Goal: Information Seeking & Learning: Learn about a topic

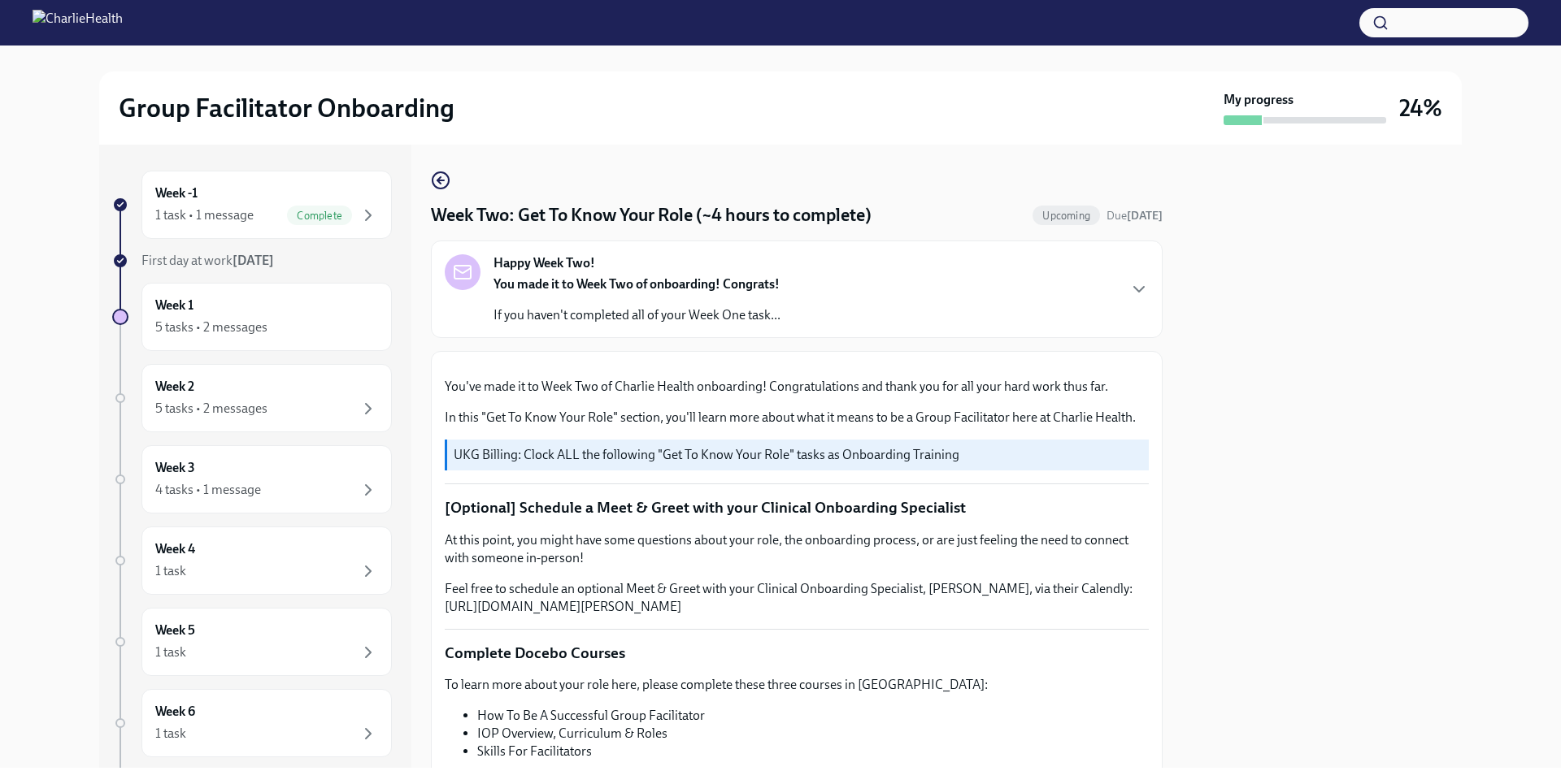
scroll to position [741, 0]
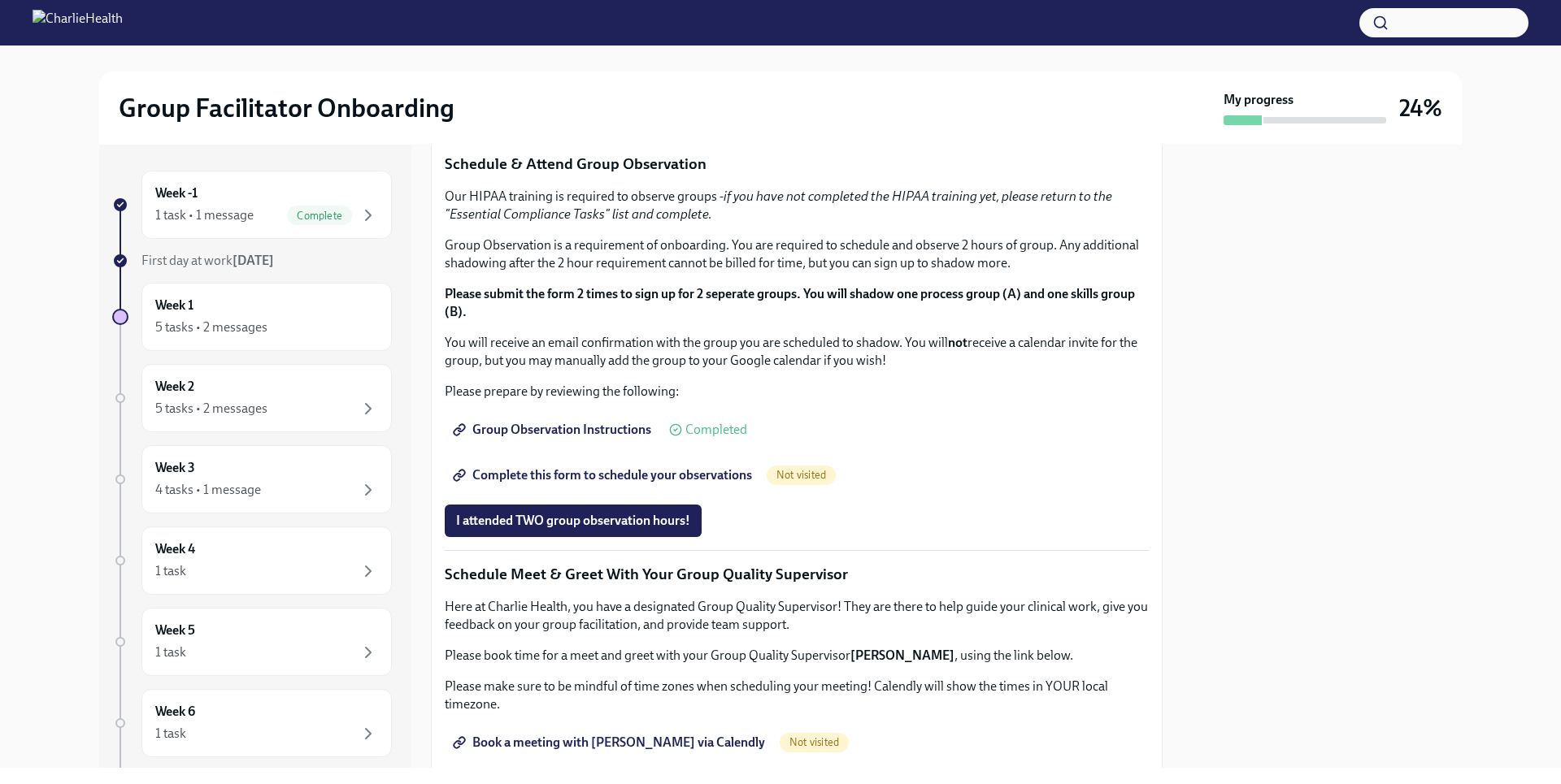
click at [618, 118] on span "I completed these three Docebo courses!" at bounding box center [570, 110] width 229 height 16
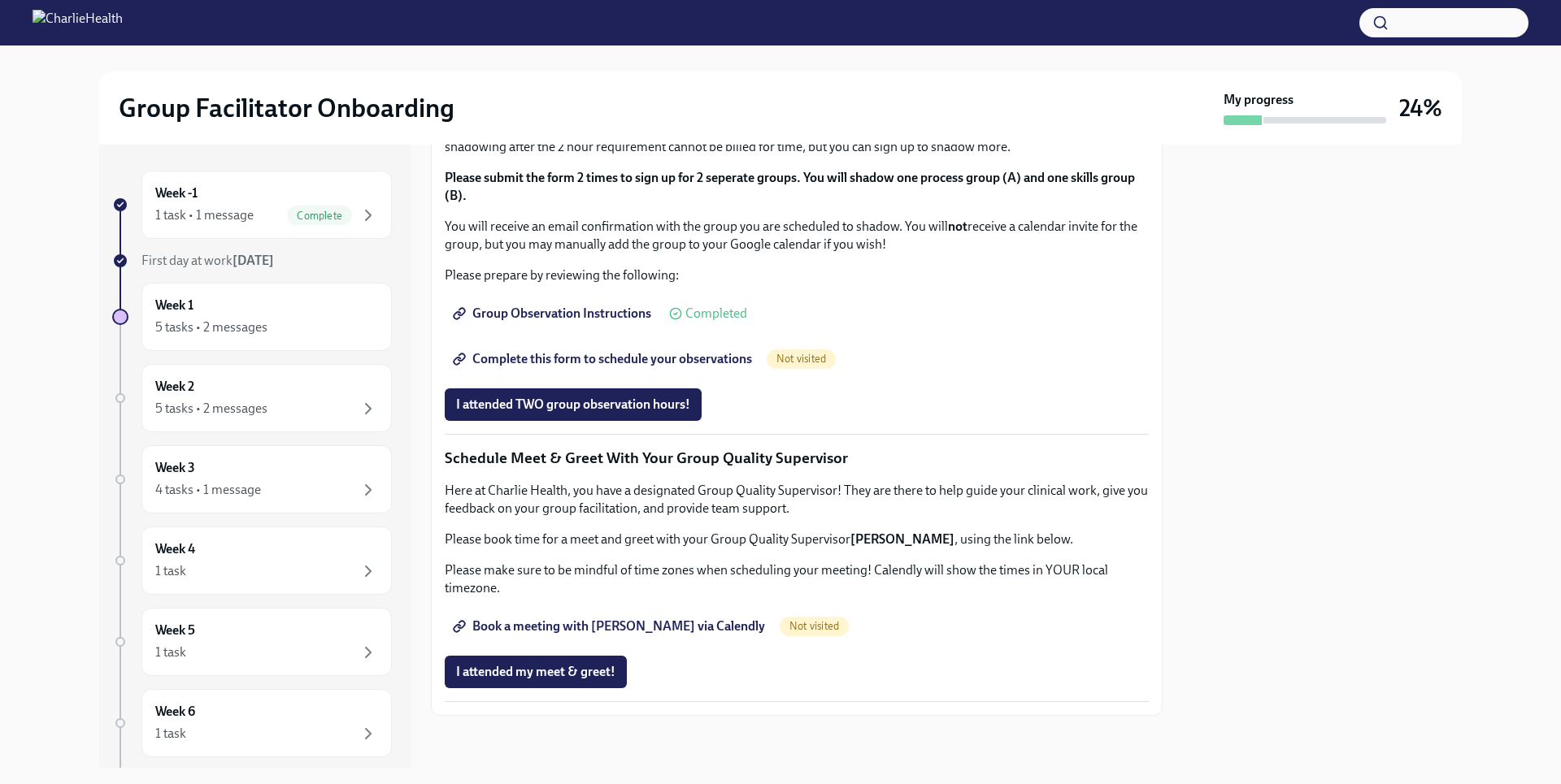
scroll to position [1134, 0]
click at [582, 322] on span "Group Observation Instructions" at bounding box center [553, 313] width 195 height 16
click at [624, 368] on span "Complete this form to schedule your observations" at bounding box center [603, 360] width 295 height 16
click at [665, 629] on span "Book a meeting with [PERSON_NAME] via Calendly" at bounding box center [610, 626] width 309 height 16
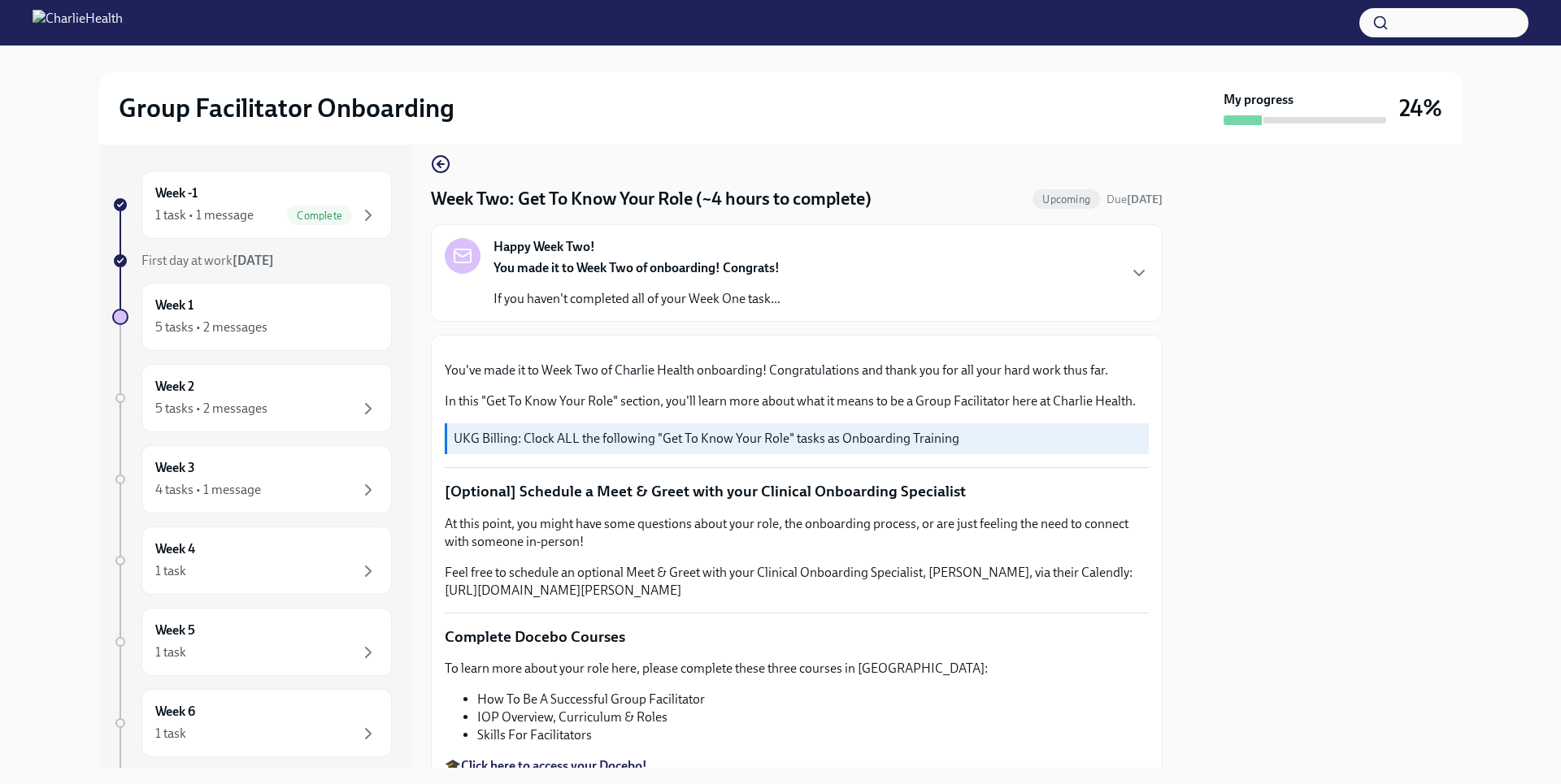
scroll to position [0, 0]
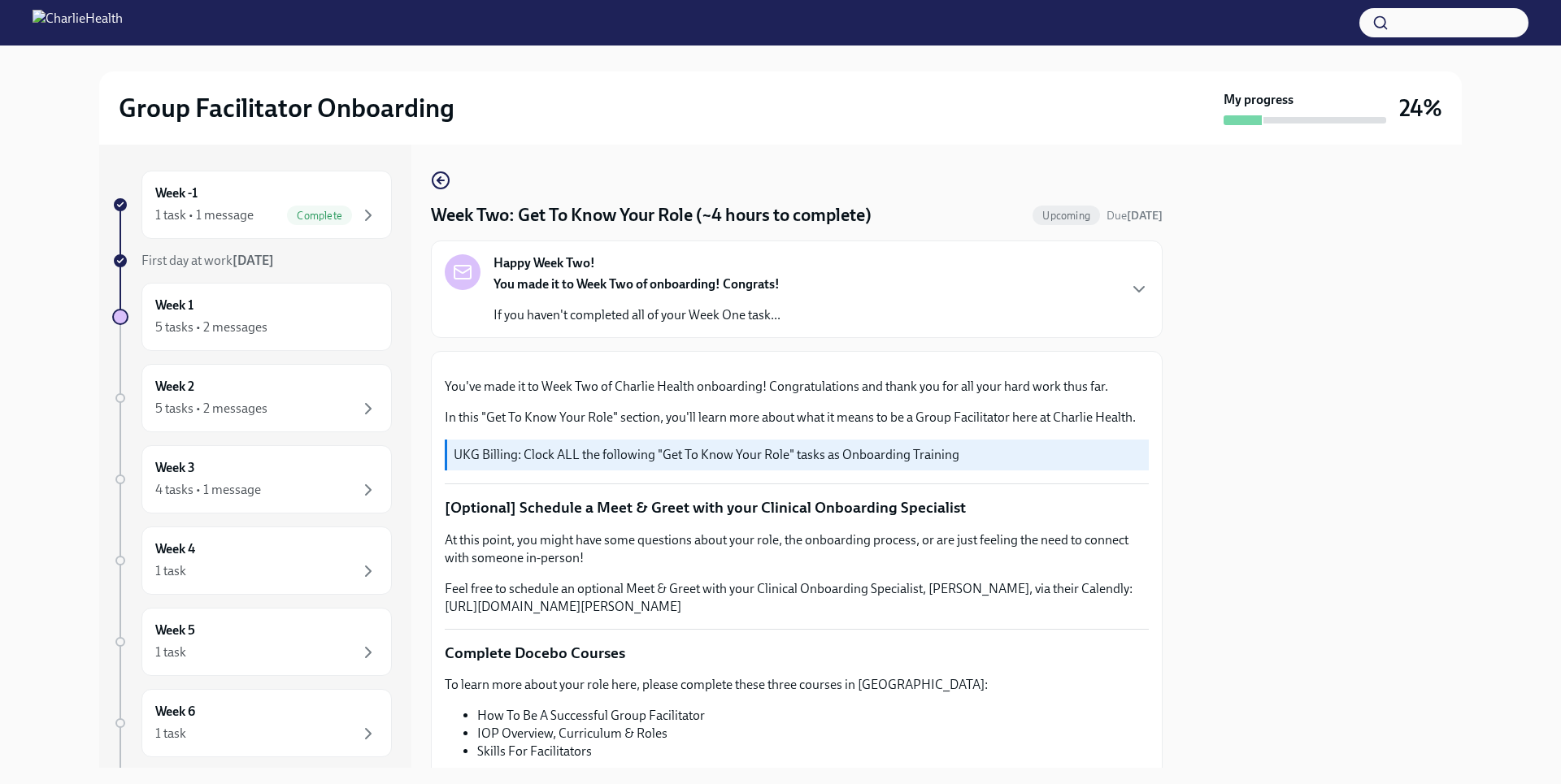
click at [1109, 303] on div "Happy Week Two! You made it to Week Two of onboarding! Congrats! If you haven't…" at bounding box center [797, 289] width 704 height 70
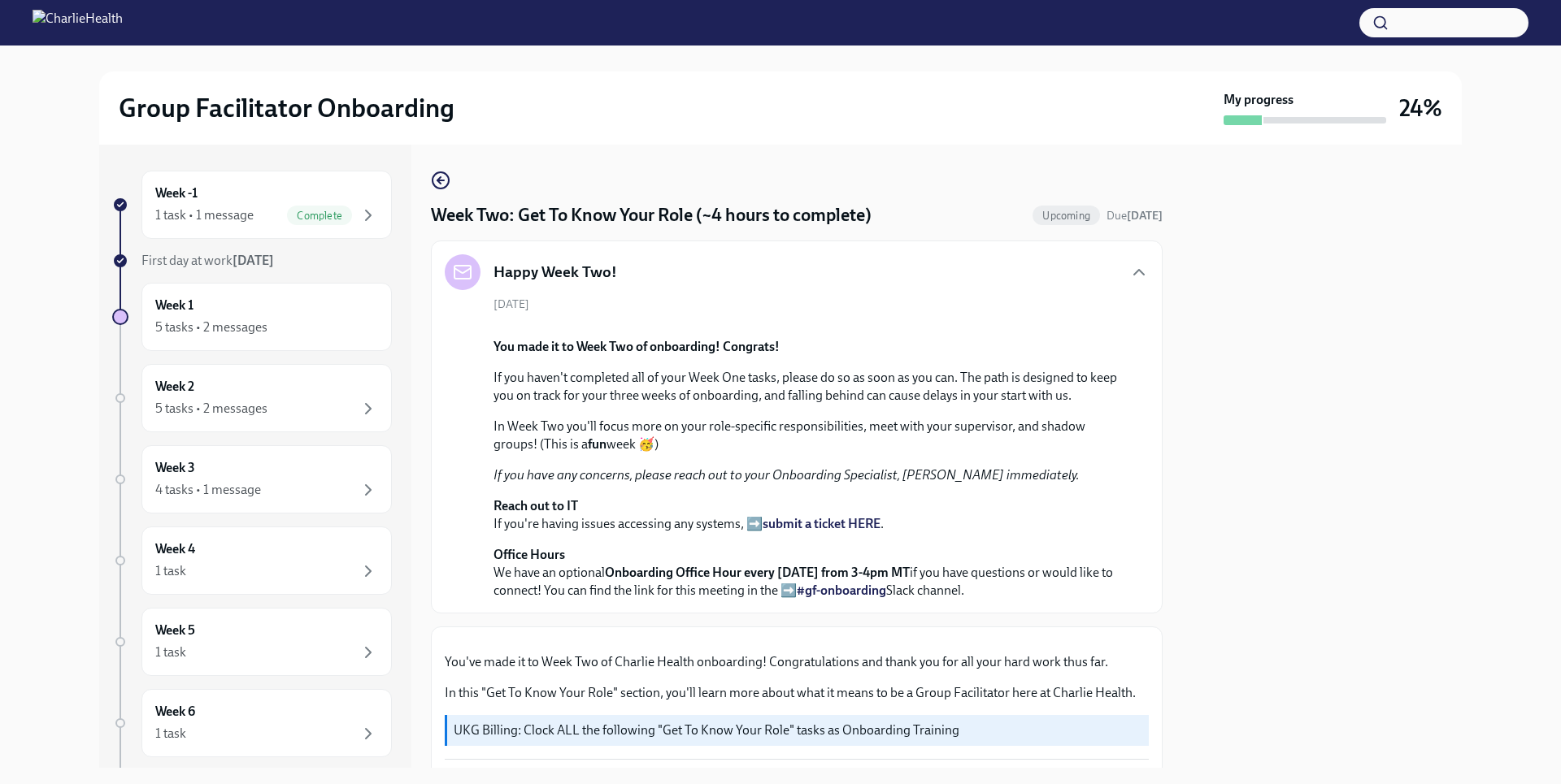
click at [1109, 308] on div "[DATE] You made it to Week Two of onboarding! Congrats! If you haven't complete…" at bounding box center [797, 448] width 704 height 303
click at [1110, 308] on div "[DATE] You made it to Week Two of onboarding! Congrats! If you haven't complete…" at bounding box center [797, 448] width 704 height 303
drag, startPoint x: 1110, startPoint y: 308, endPoint x: 1074, endPoint y: 284, distance: 43.3
click at [1074, 284] on div "Happy Week Two!" at bounding box center [797, 272] width 704 height 36
click at [449, 182] on circle "button" at bounding box center [441, 181] width 16 height 16
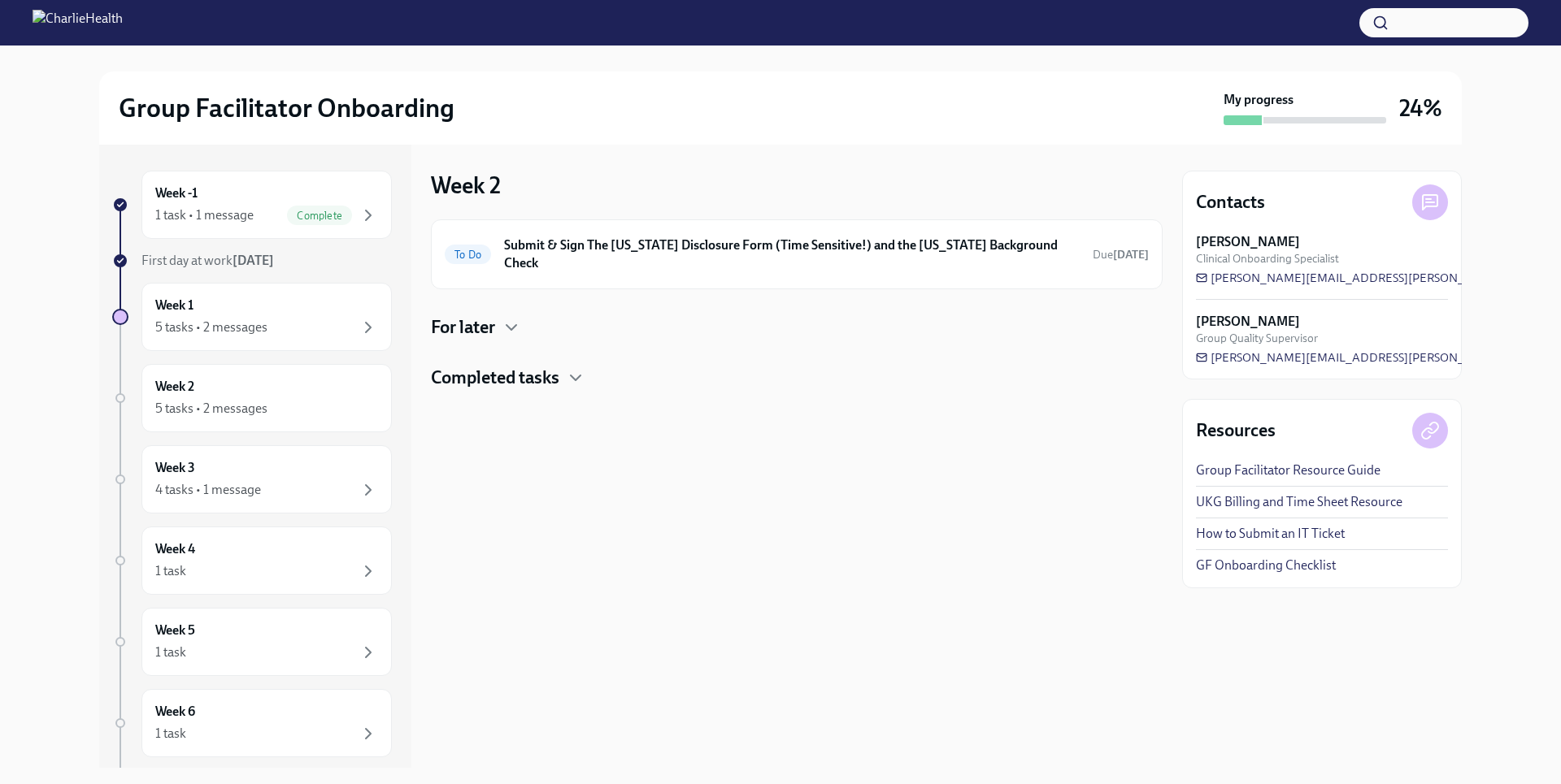
click at [483, 315] on h4 "For later" at bounding box center [463, 327] width 64 height 24
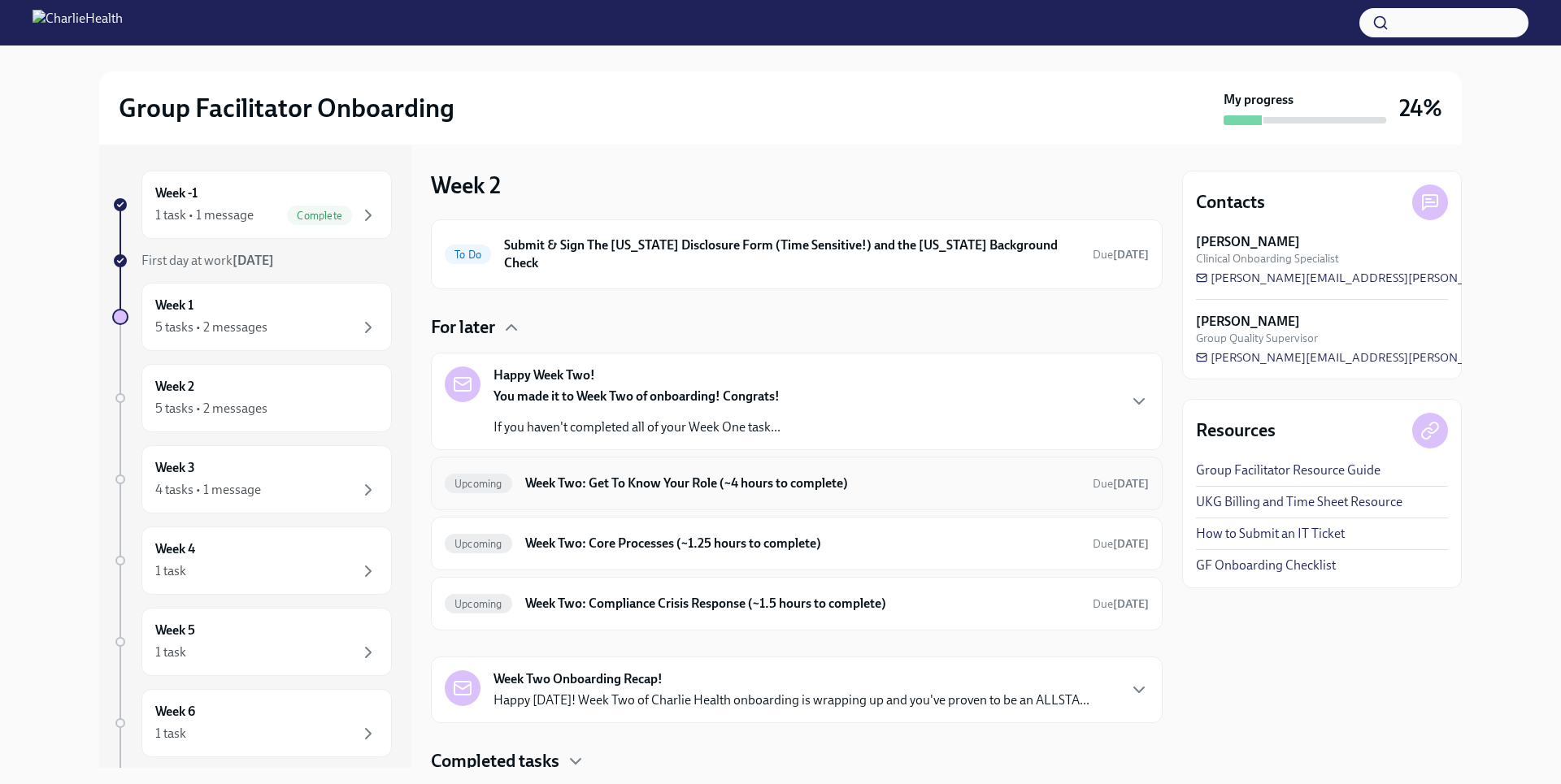
click at [624, 474] on h6 "Week Two: Get To Know Your Role (~4 hours to complete)" at bounding box center [802, 483] width 554 height 18
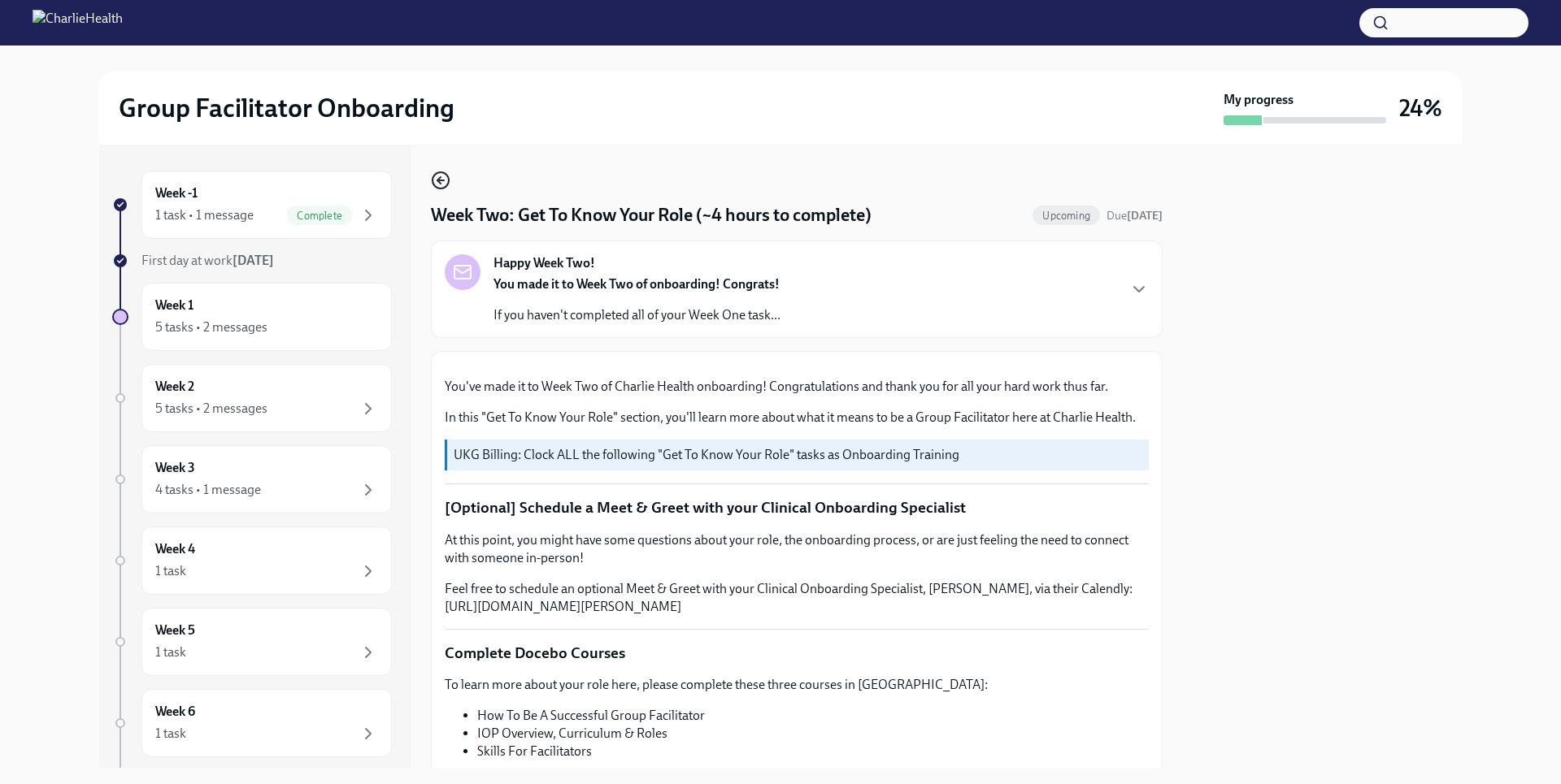
click at [440, 185] on icon "button" at bounding box center [441, 181] width 20 height 20
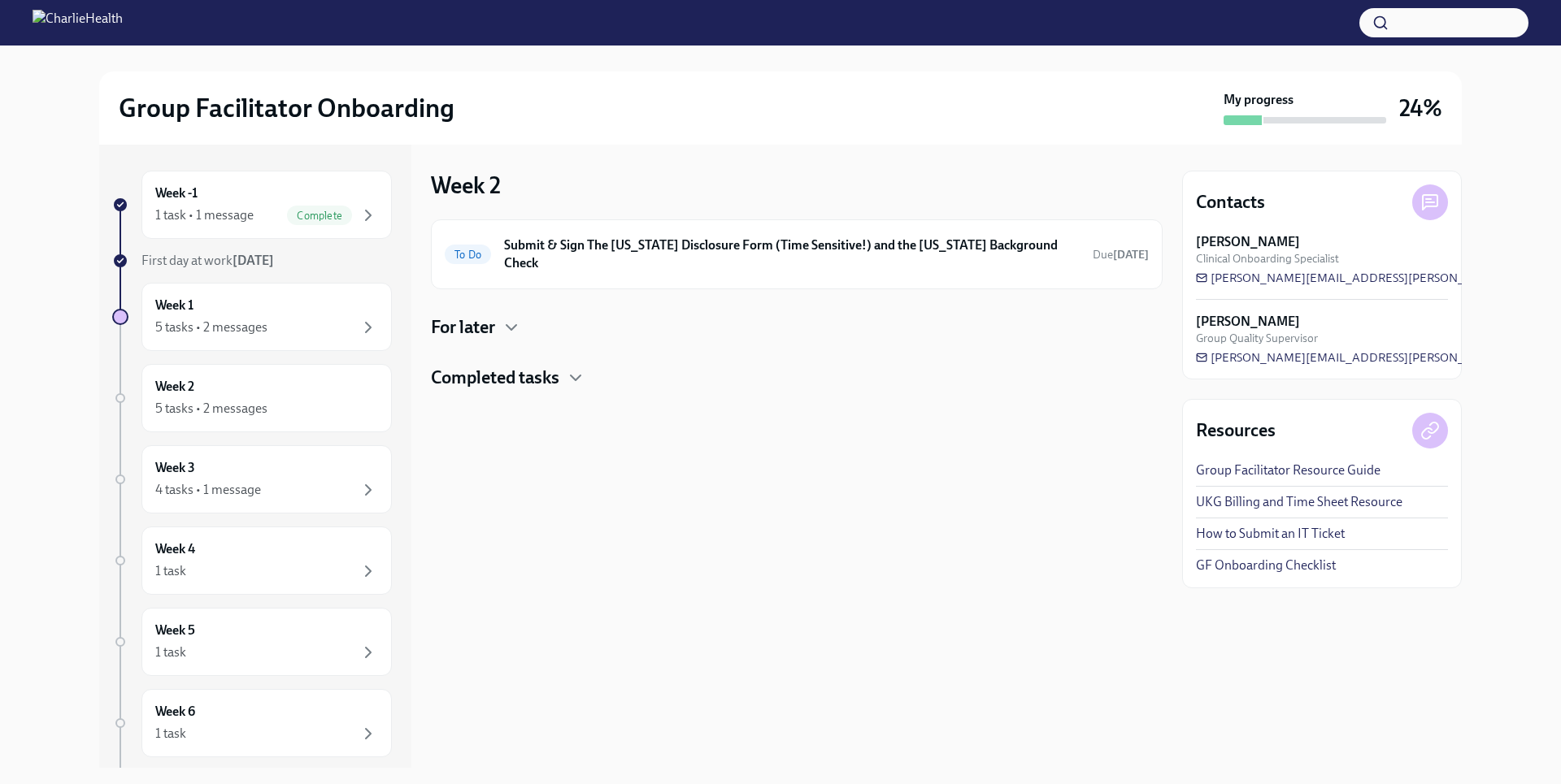
click at [570, 366] on div "Completed tasks" at bounding box center [797, 377] width 732 height 24
click at [508, 318] on icon "button" at bounding box center [512, 327] width 20 height 20
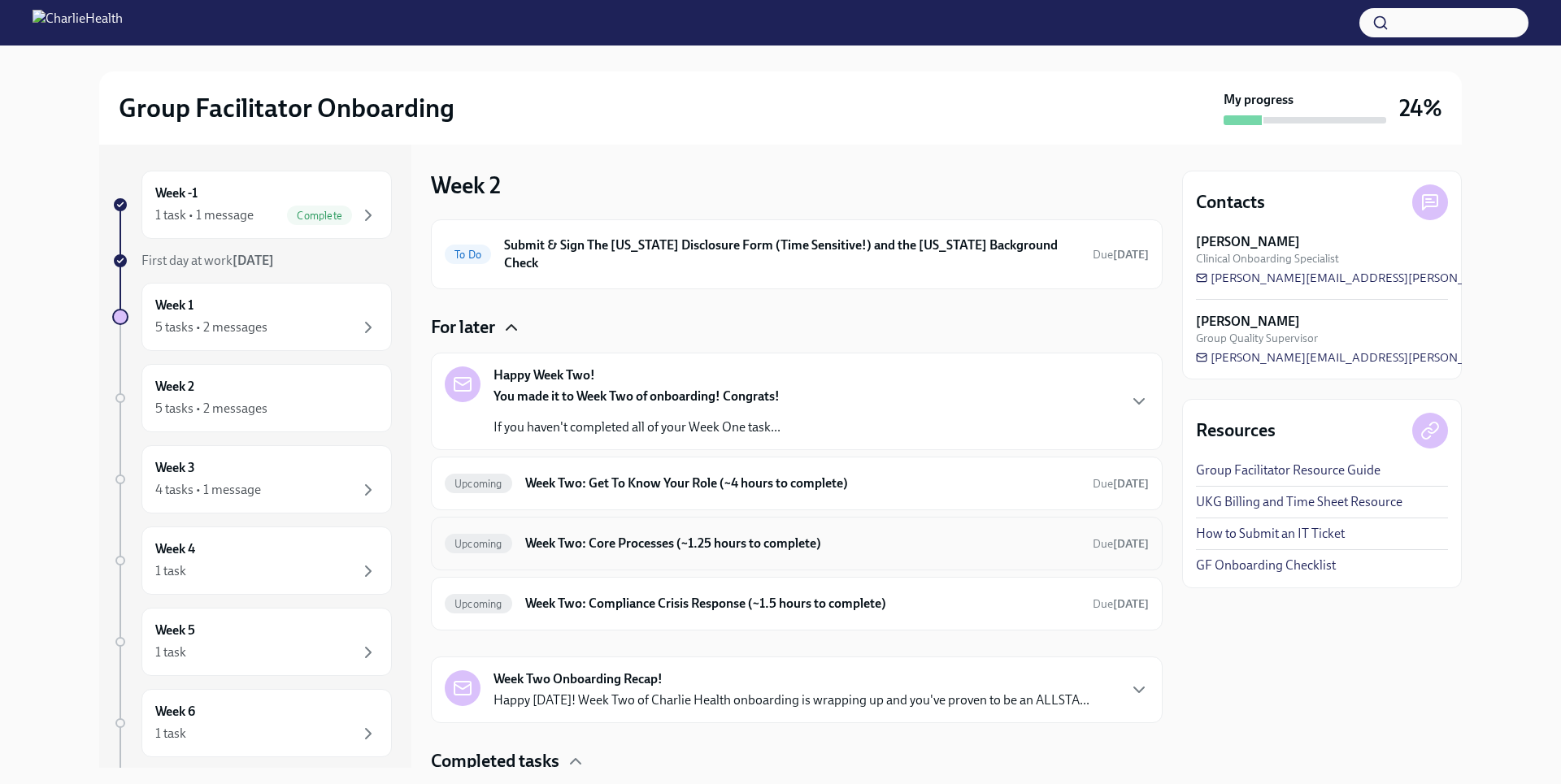
click at [679, 537] on div "Upcoming Week Two: Core Processes (~1.25 hours to complete) Due [DATE]" at bounding box center [797, 543] width 704 height 26
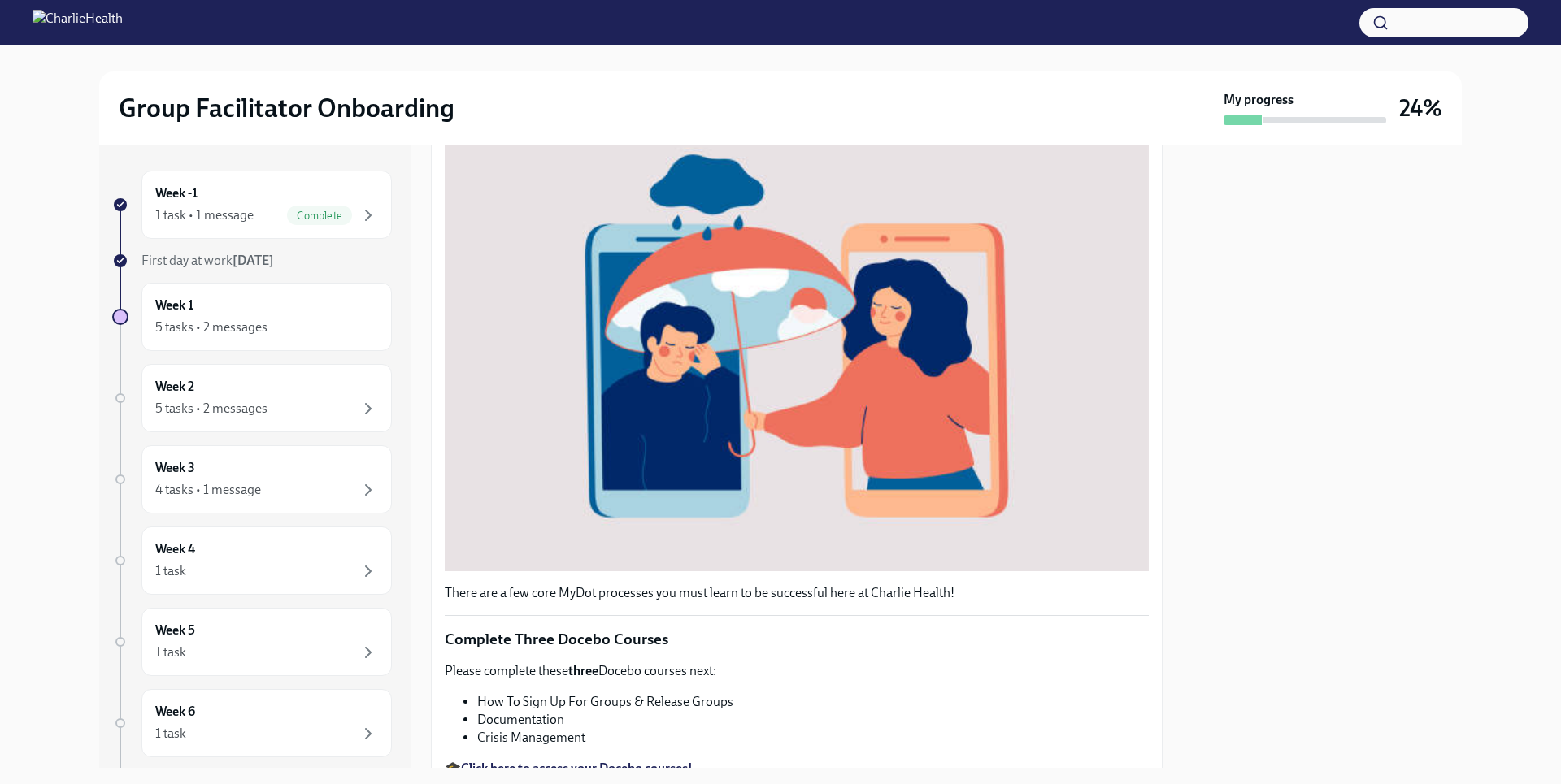
scroll to position [414, 0]
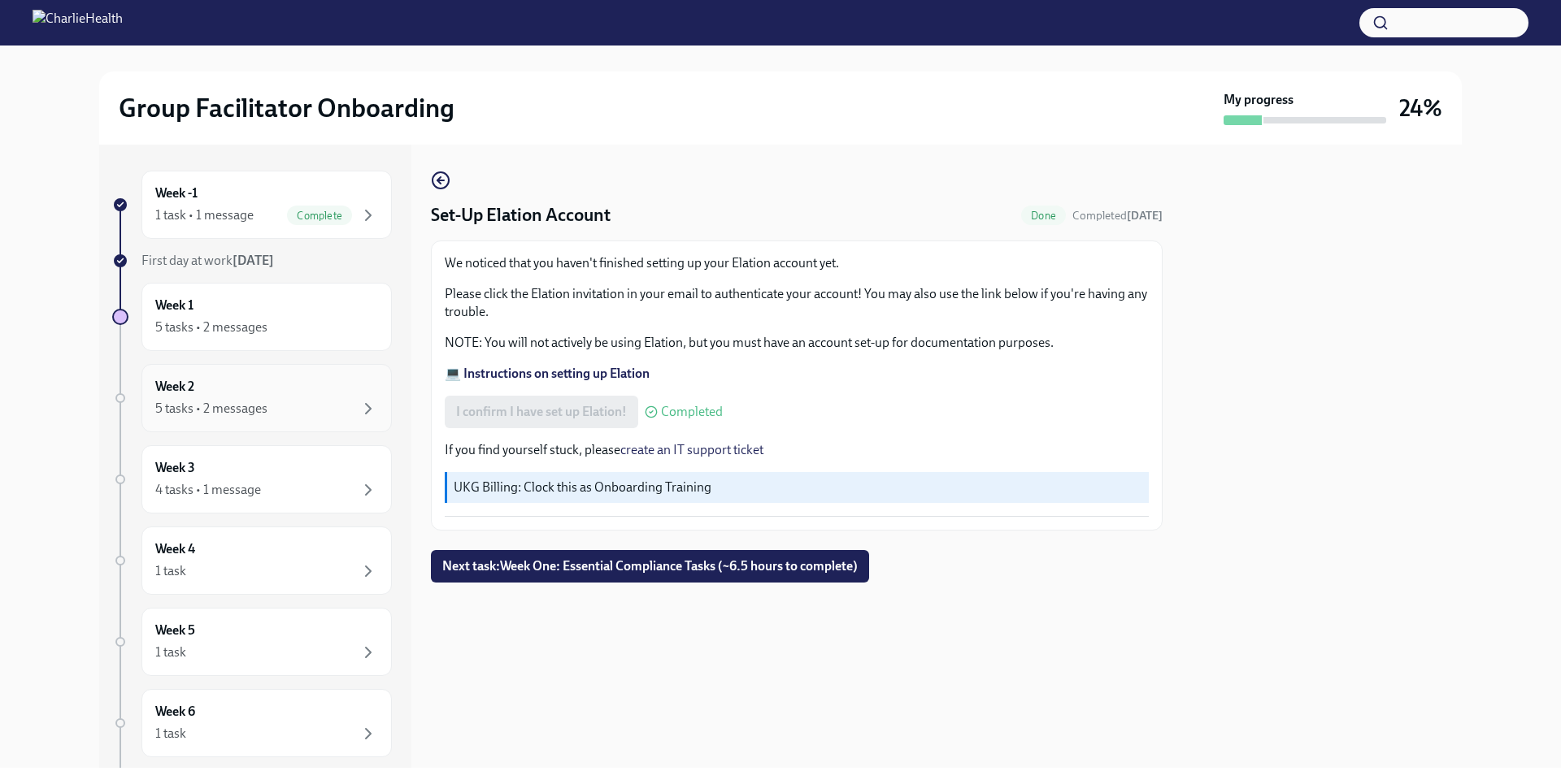
click at [269, 391] on div "Week 2 5 tasks • 2 messages" at bounding box center [266, 399] width 222 height 41
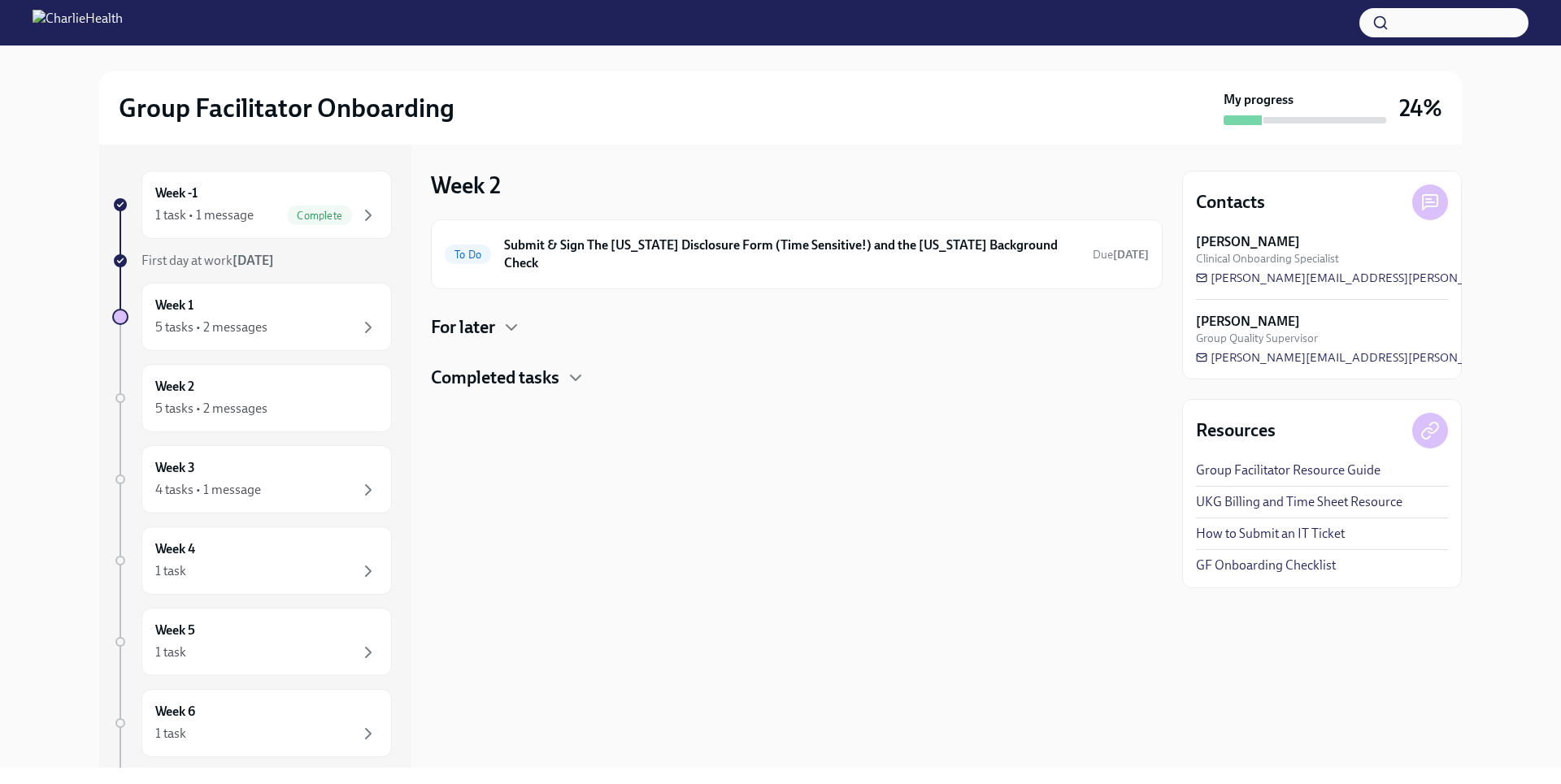
click at [481, 324] on div "To Do Submit & Sign The Utah Disclosure Form (Time Sensitive!) and the Louisian…" at bounding box center [797, 305] width 732 height 171
click at [485, 315] on h4 "For later" at bounding box center [463, 327] width 64 height 24
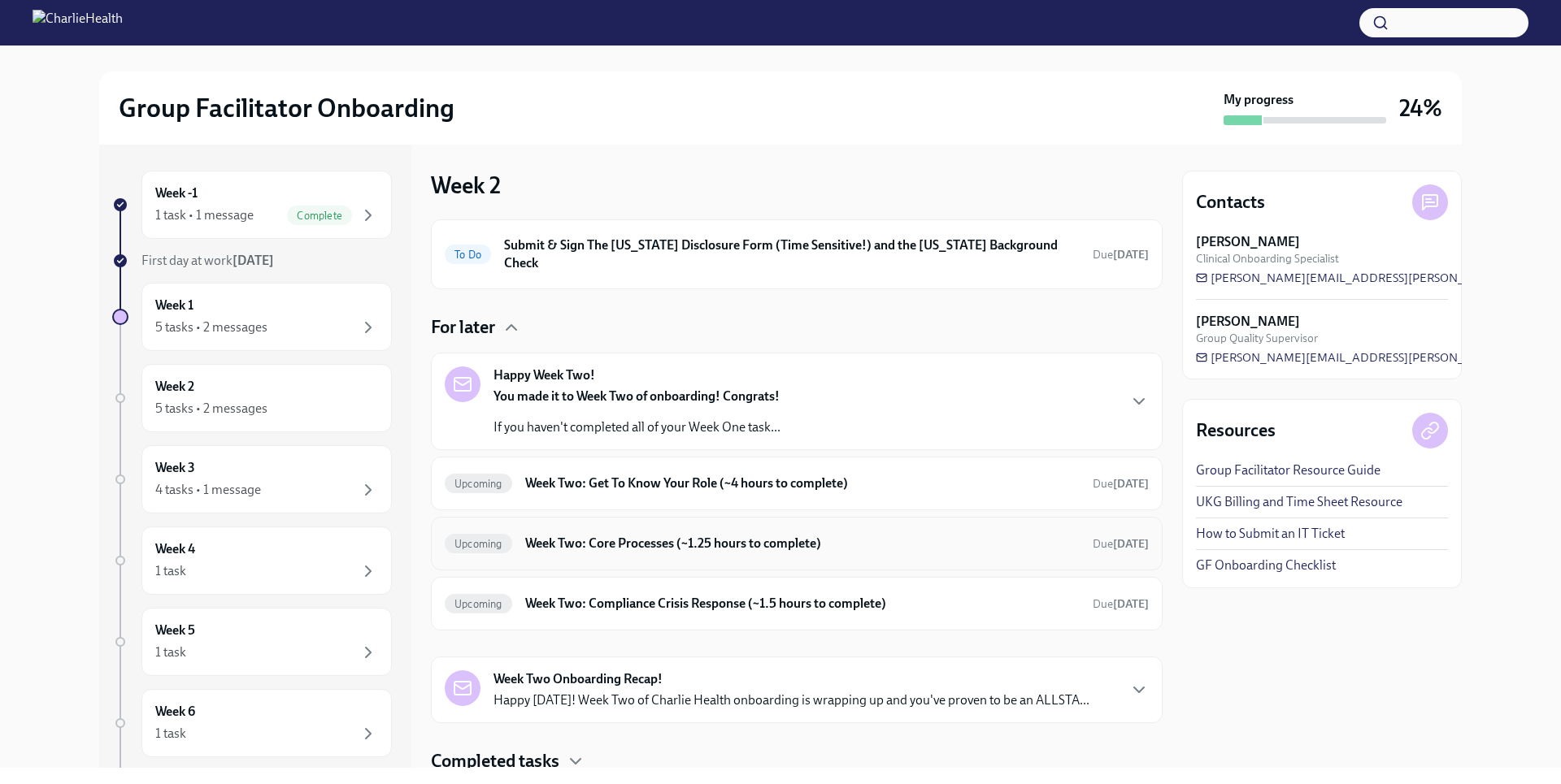
click at [671, 535] on h6 "Week Two: Core Processes (~1.25 hours to complete)" at bounding box center [802, 544] width 554 height 18
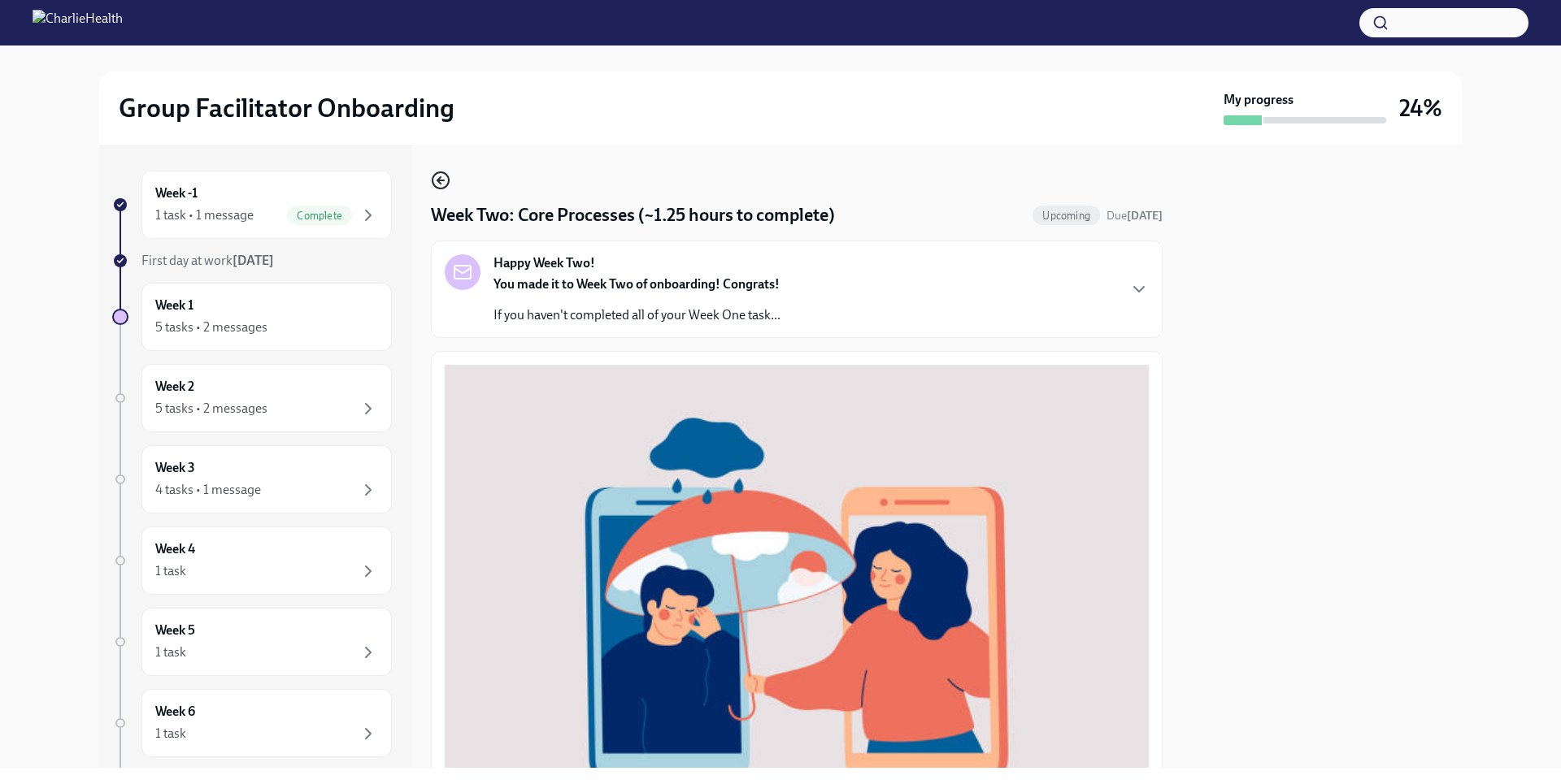
click at [439, 177] on icon "button" at bounding box center [441, 181] width 20 height 20
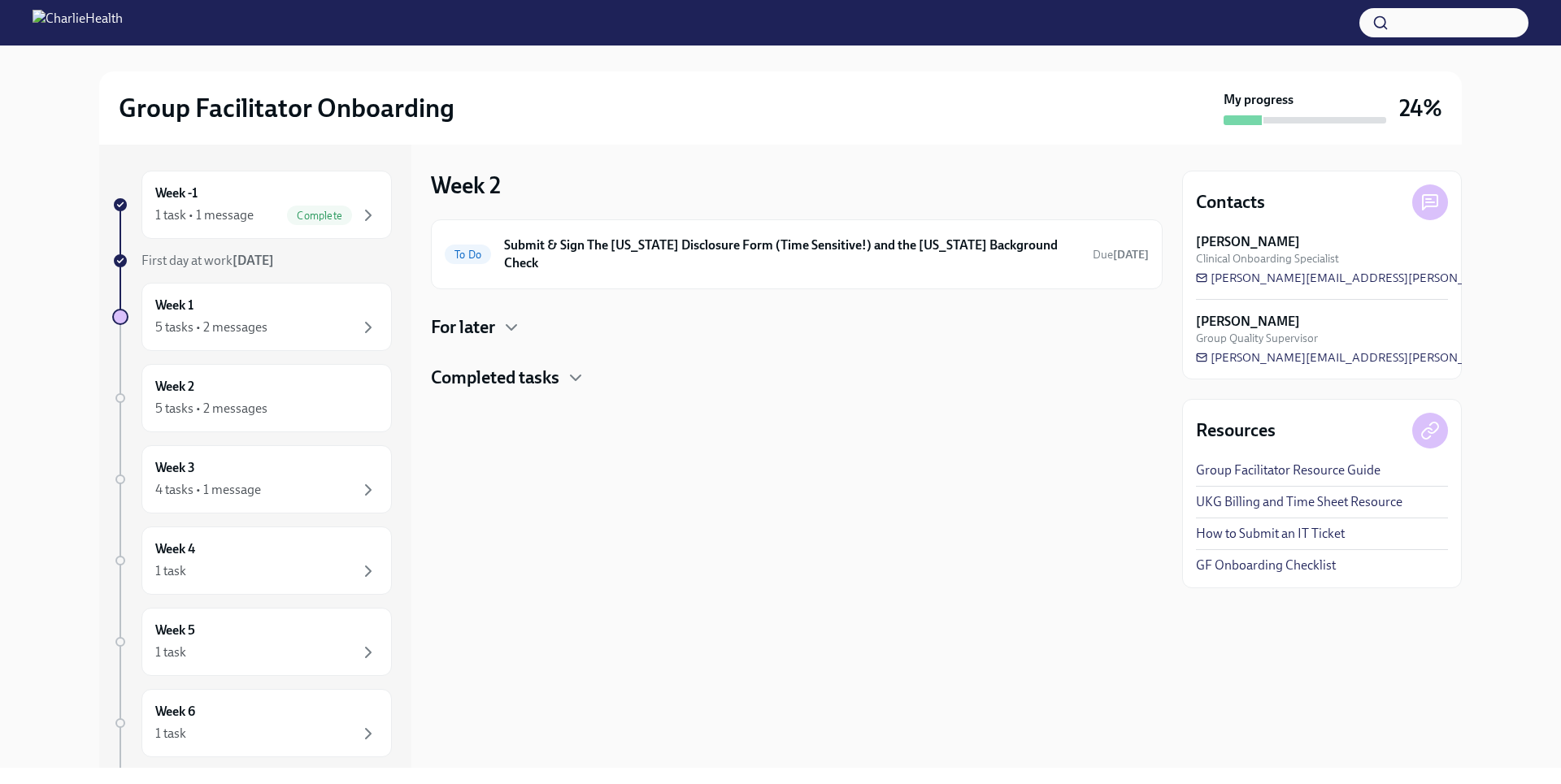
click at [483, 317] on h4 "For later" at bounding box center [463, 327] width 64 height 24
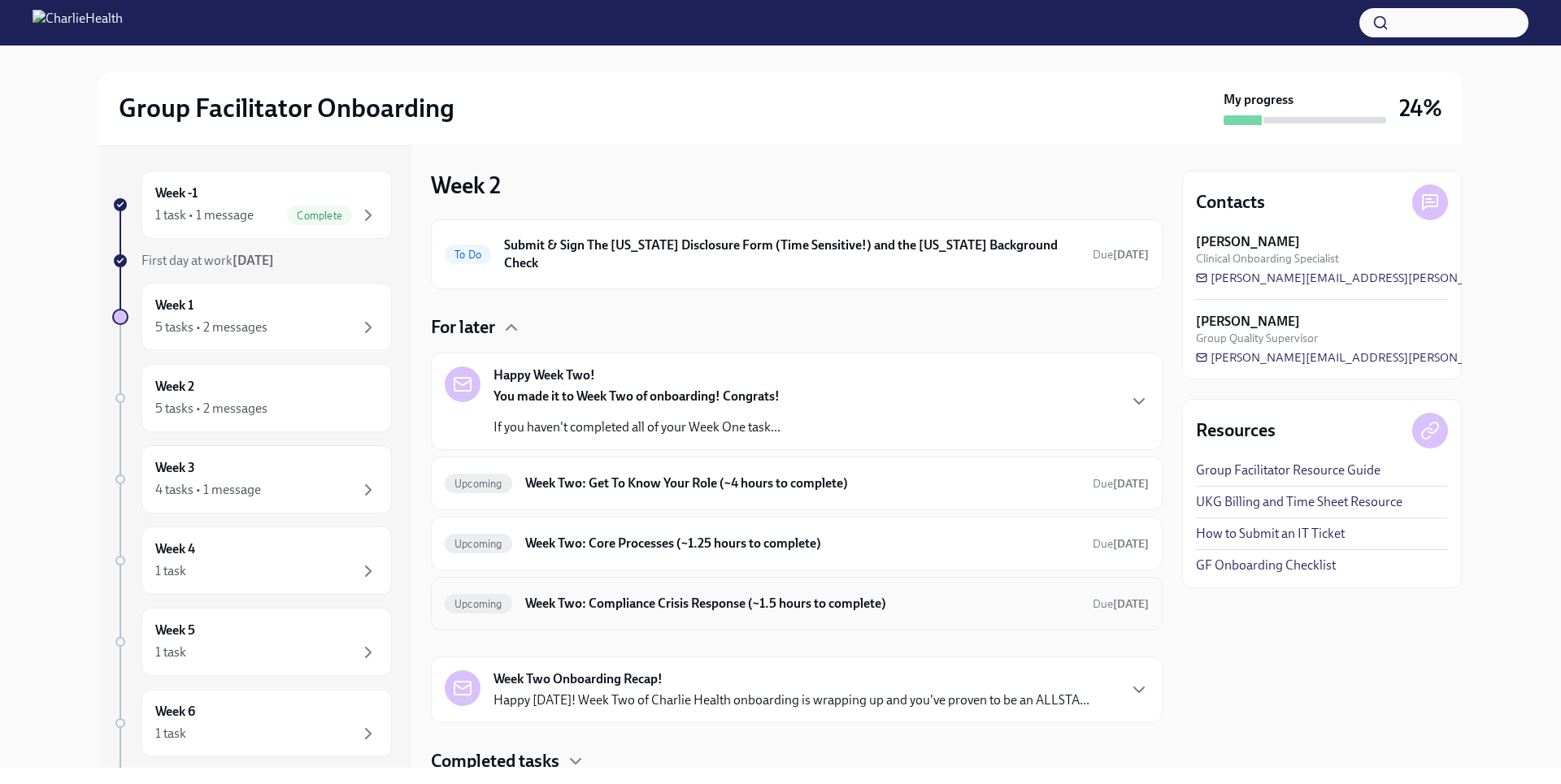
click at [693, 609] on div "Upcoming Week Two: Compliance Crisis Response (~1.5 hours to complete) Due in 1…" at bounding box center [797, 603] width 732 height 53
click at [695, 595] on h6 "Week Two: Compliance Crisis Response (~1.5 hours to complete)" at bounding box center [802, 604] width 554 height 18
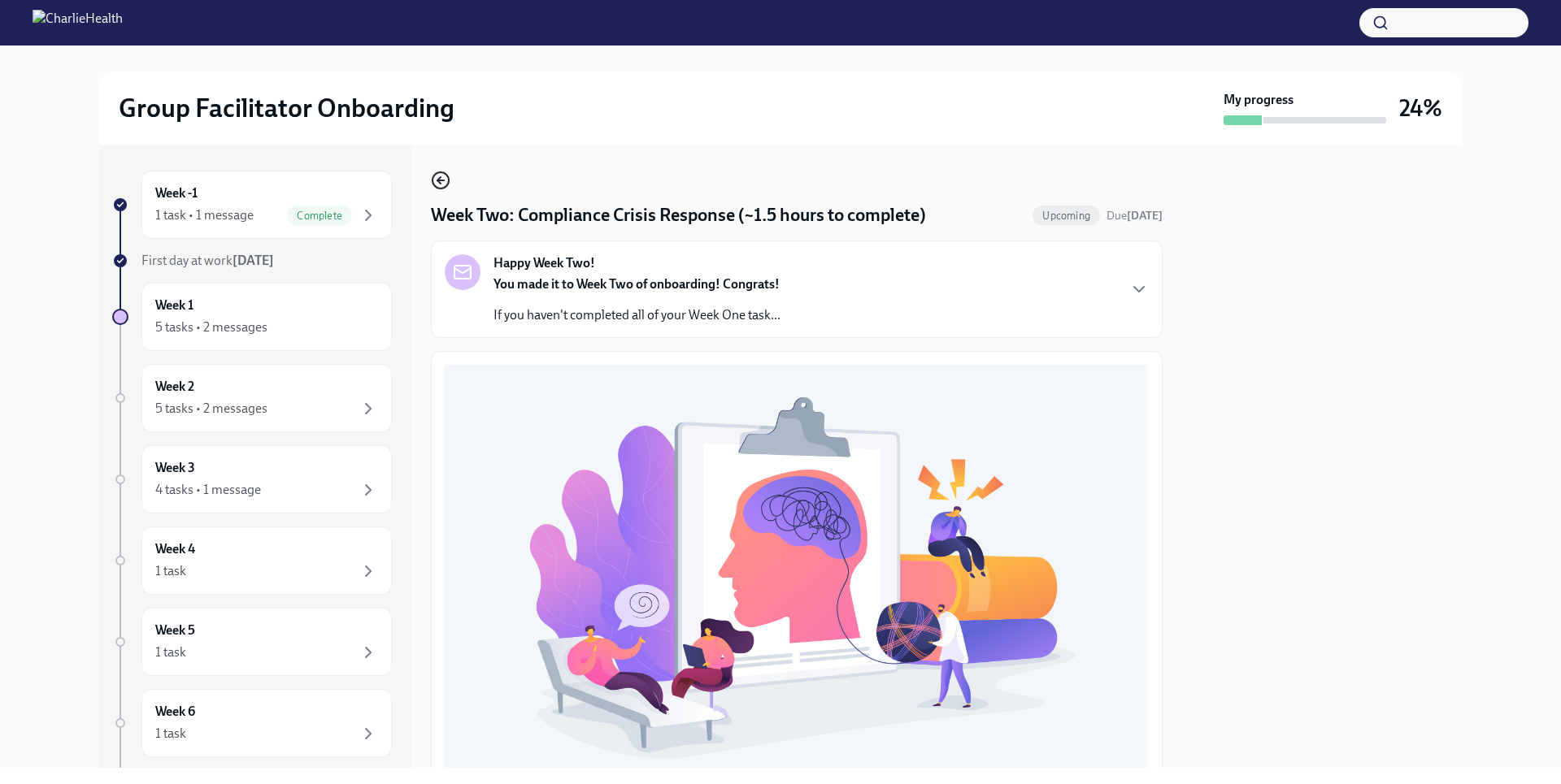
click at [439, 189] on circle "button" at bounding box center [441, 181] width 16 height 16
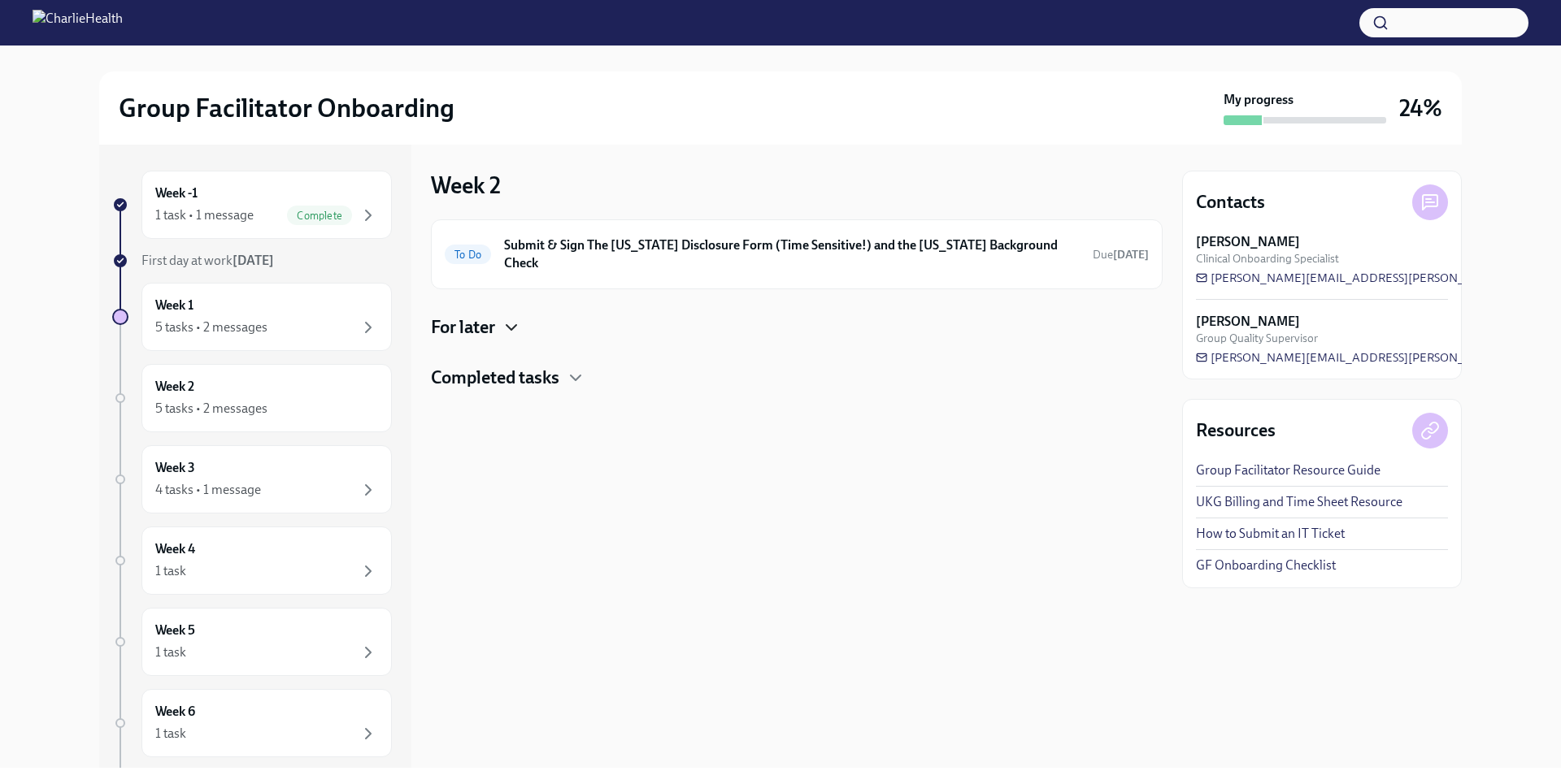
click at [516, 325] on icon "button" at bounding box center [511, 327] width 10 height 4
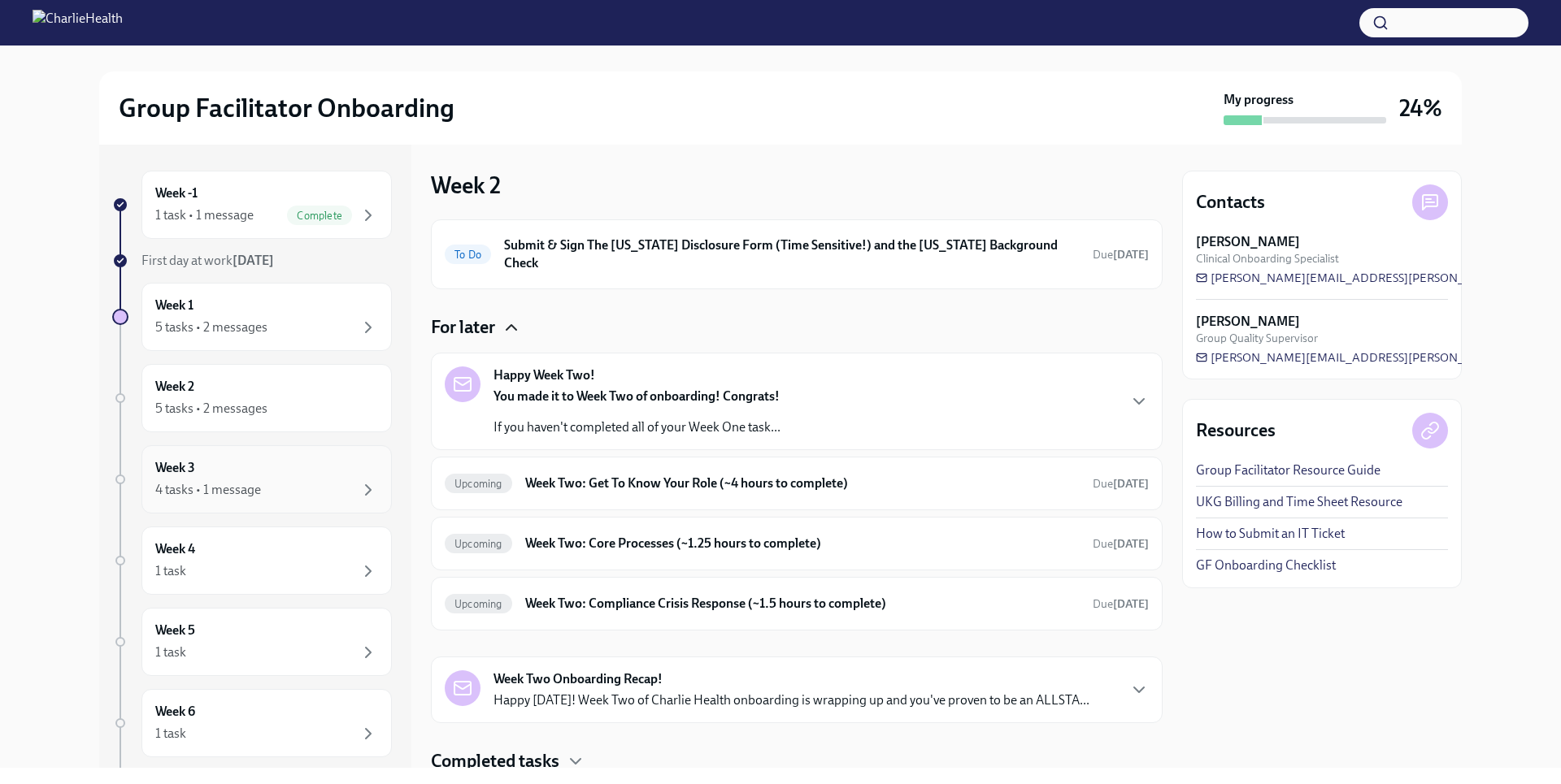
click at [252, 474] on div "Week 3 4 tasks • 1 message" at bounding box center [266, 480] width 222 height 41
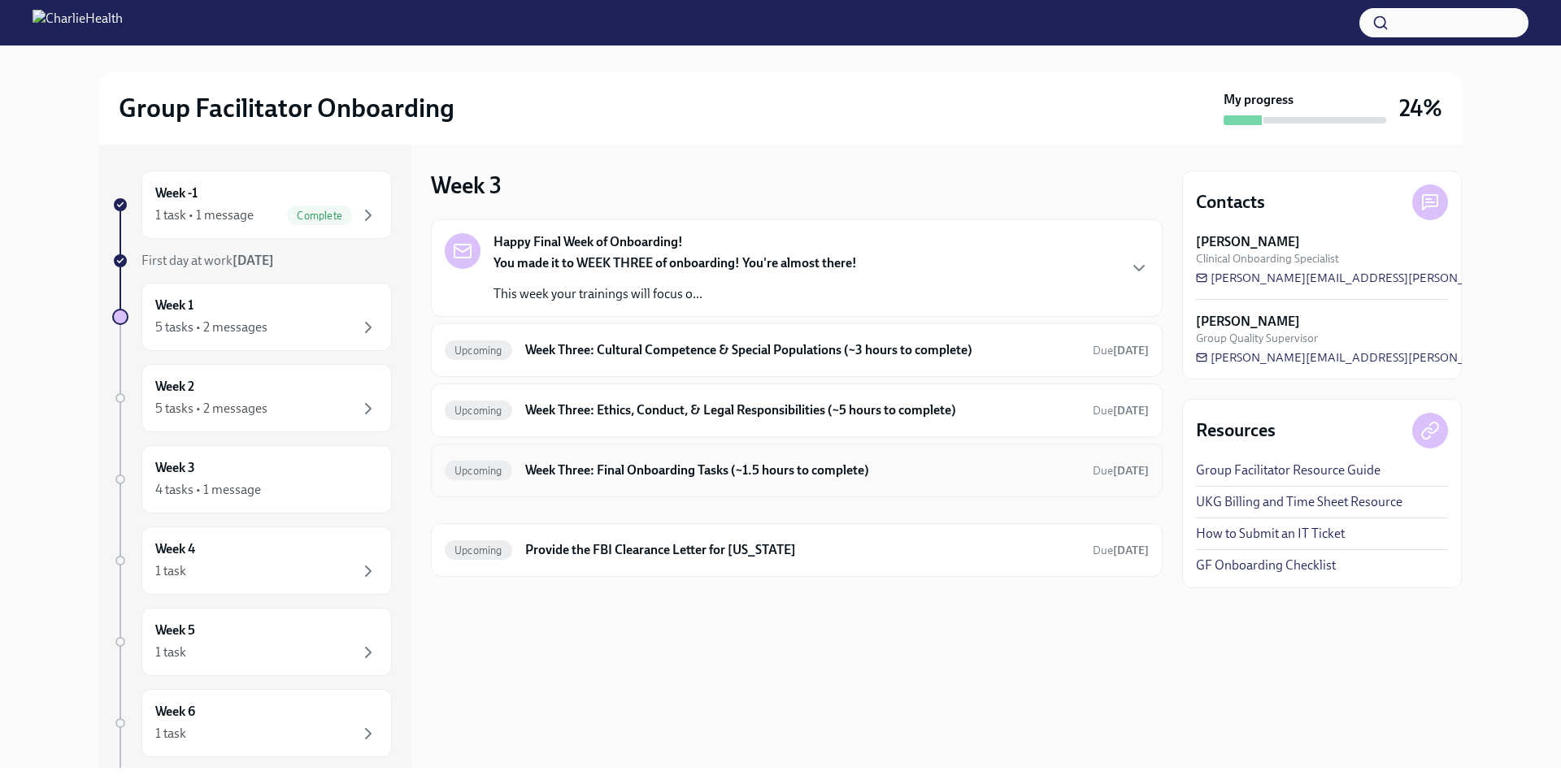
click at [820, 483] on div "Upcoming Week Three: Final Onboarding Tasks (~1.5 hours to complete) Due Oct 18…" at bounding box center [797, 470] width 704 height 26
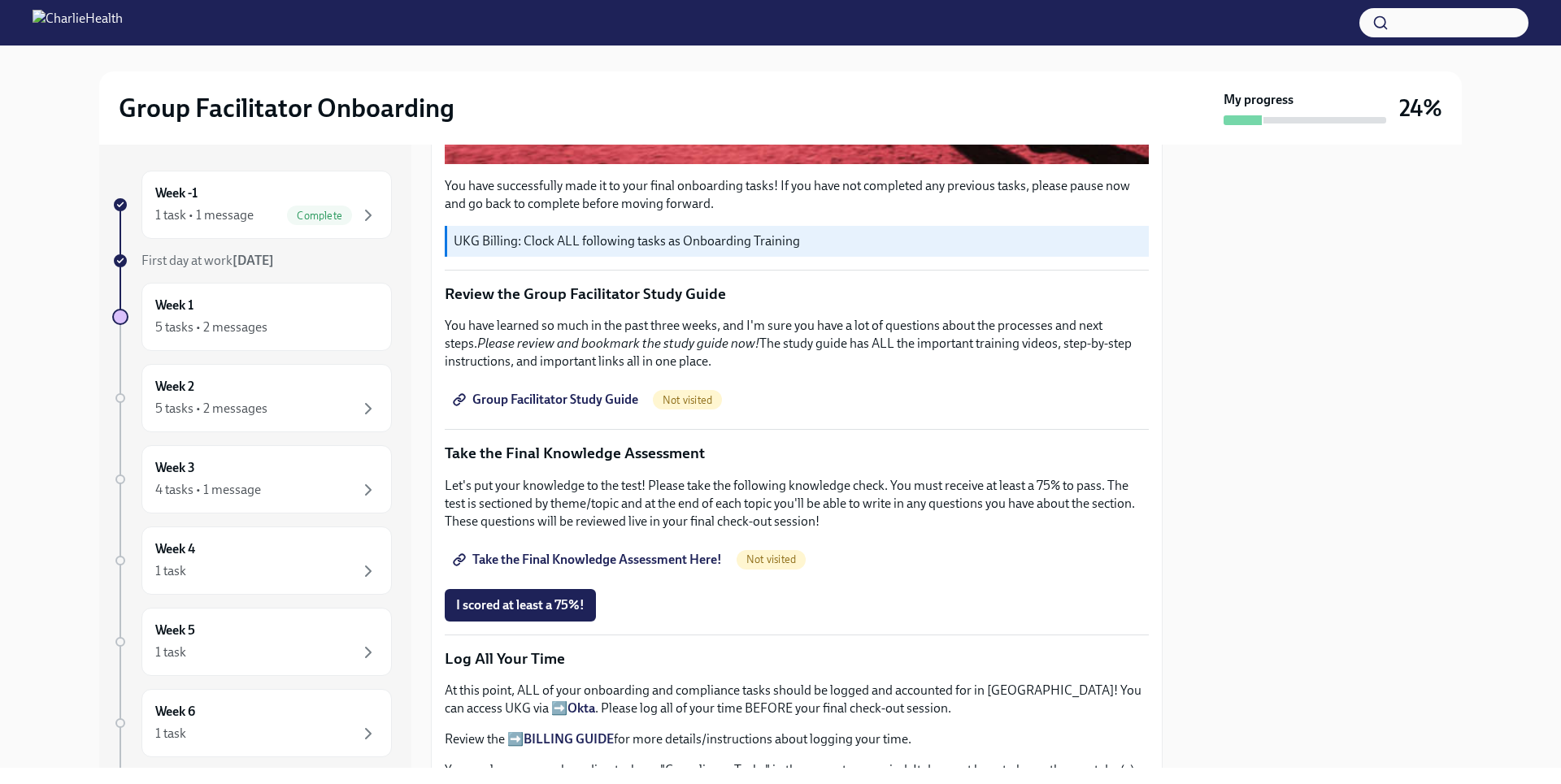
scroll to position [668, 0]
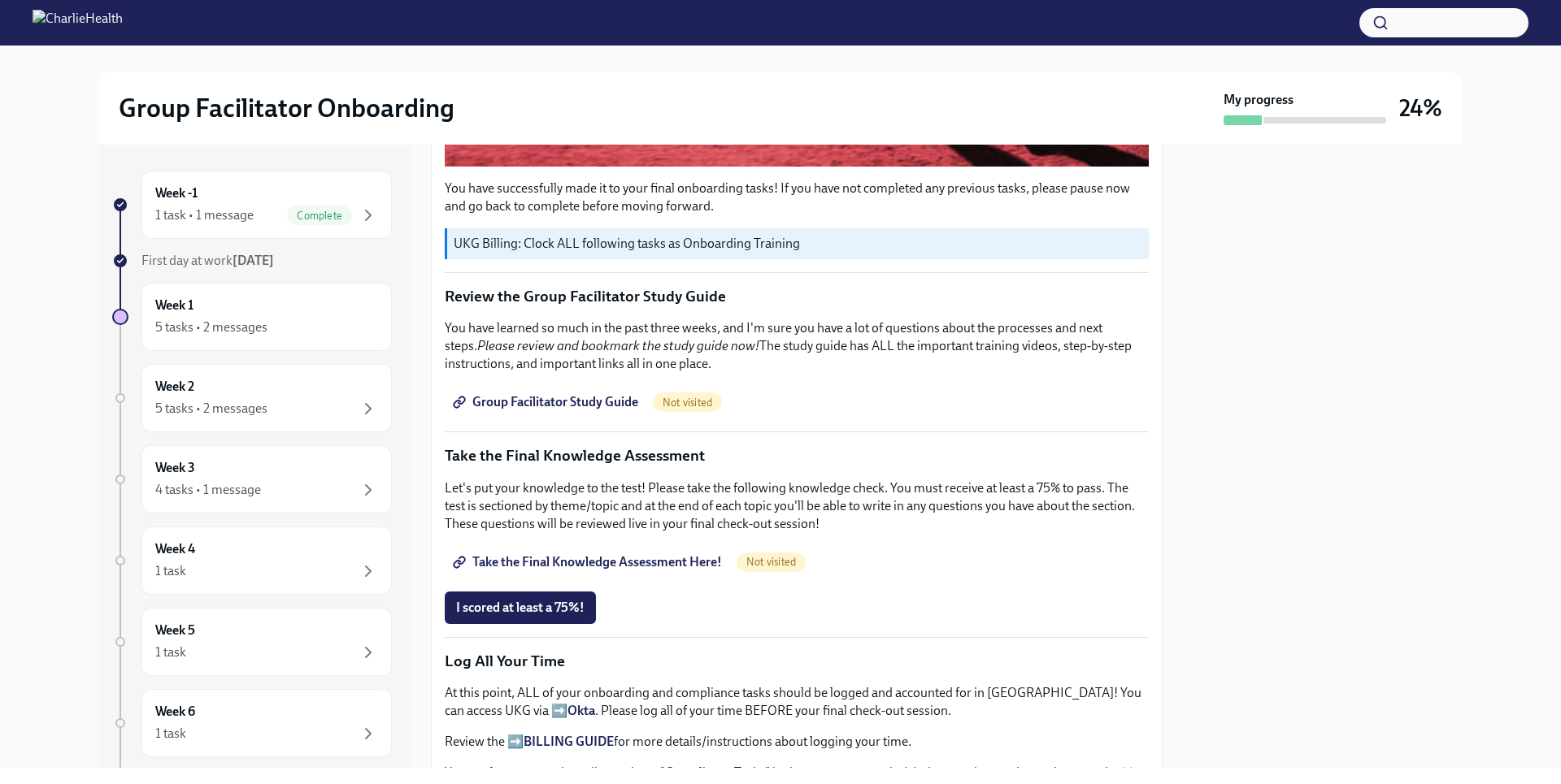
click at [669, 554] on span "Take the Final Knowledge Assessment Here!" at bounding box center [588, 562] width 266 height 16
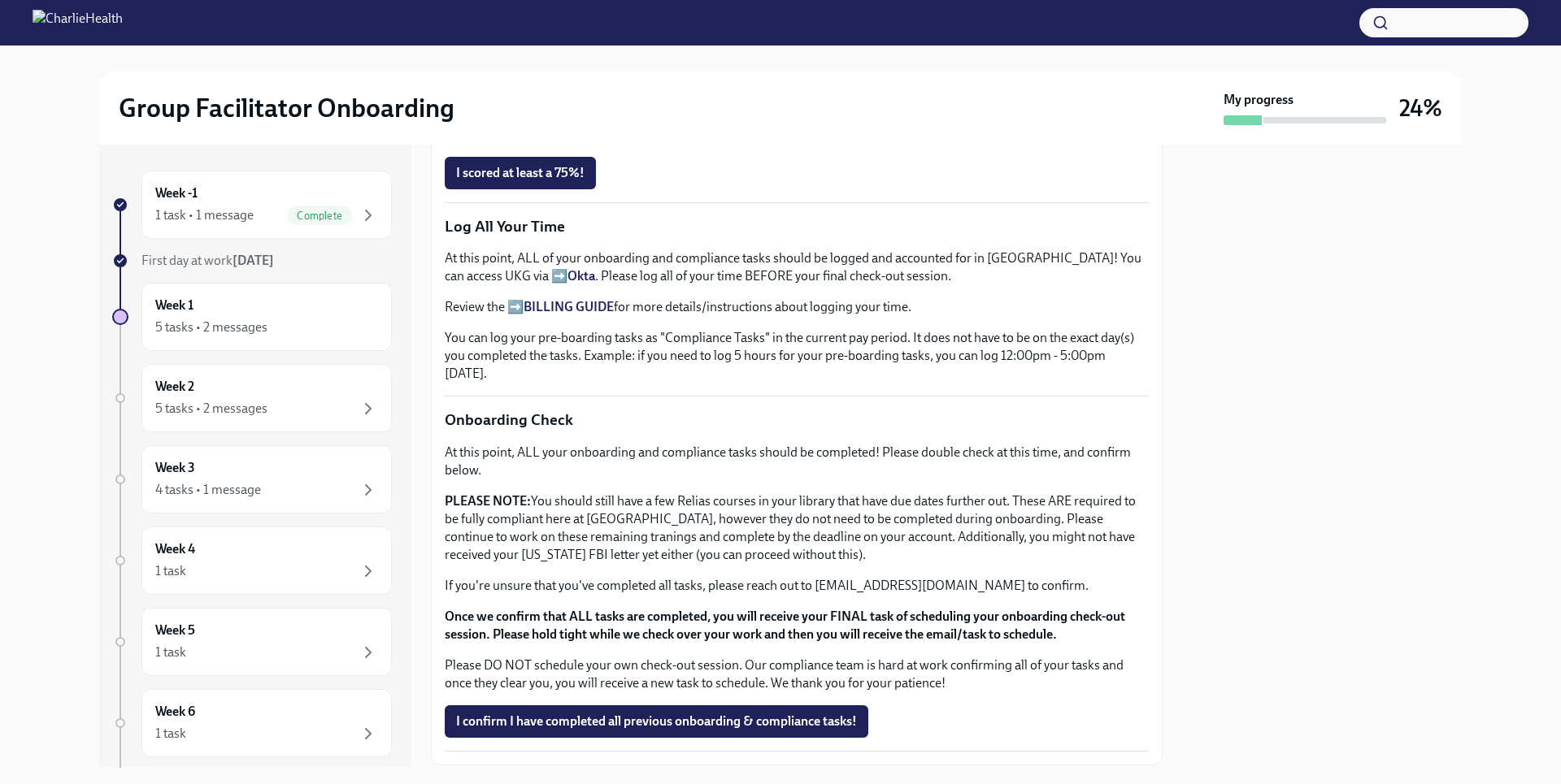
scroll to position [1101, 0]
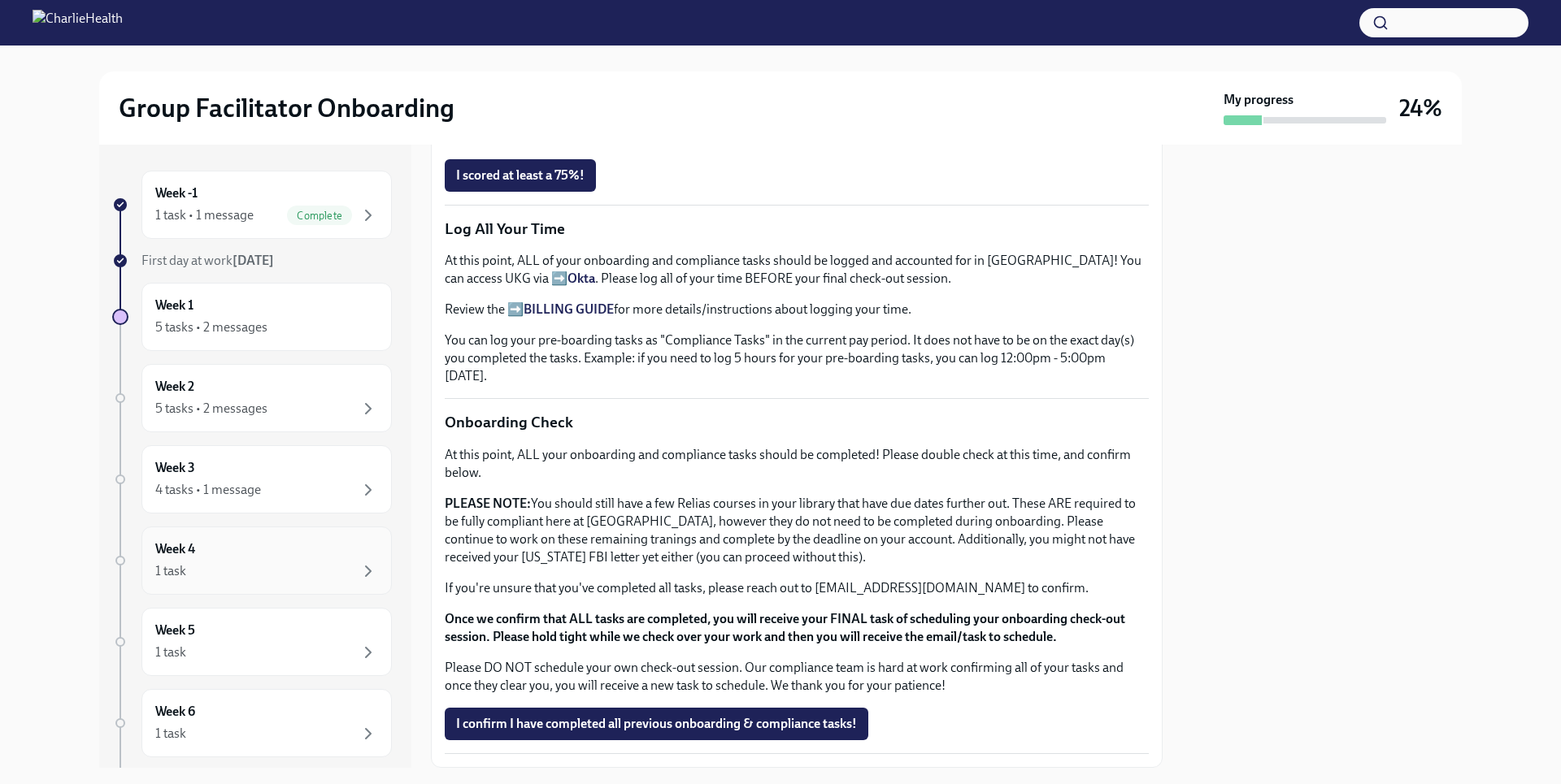
click at [221, 551] on div "Week 4 1 task" at bounding box center [266, 561] width 222 height 41
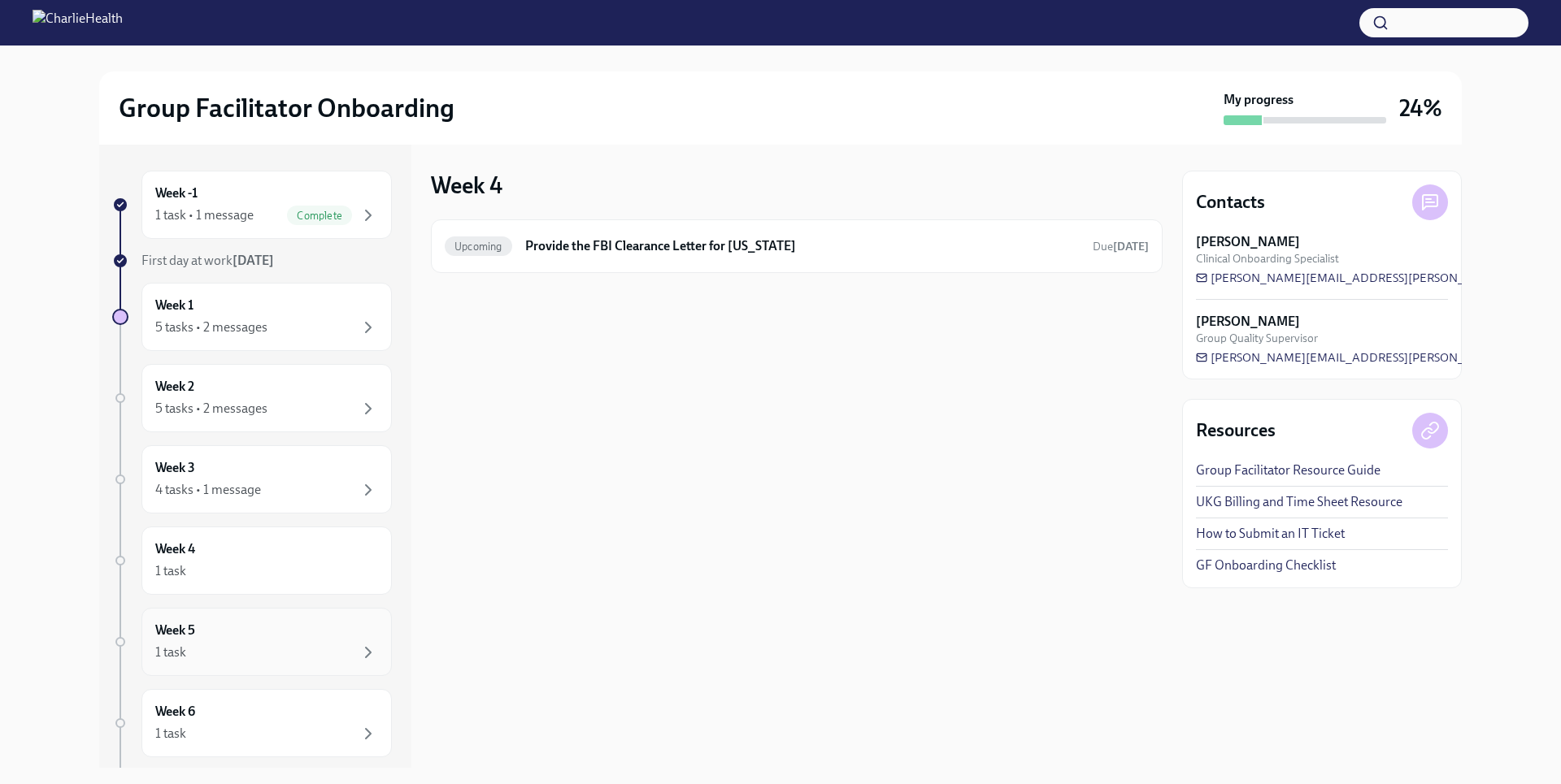
click at [235, 641] on div "Week 5 1 task" at bounding box center [266, 643] width 222 height 41
click at [248, 748] on div "Week 6 1 task" at bounding box center [266, 723] width 250 height 69
